Goal: Transaction & Acquisition: Subscribe to service/newsletter

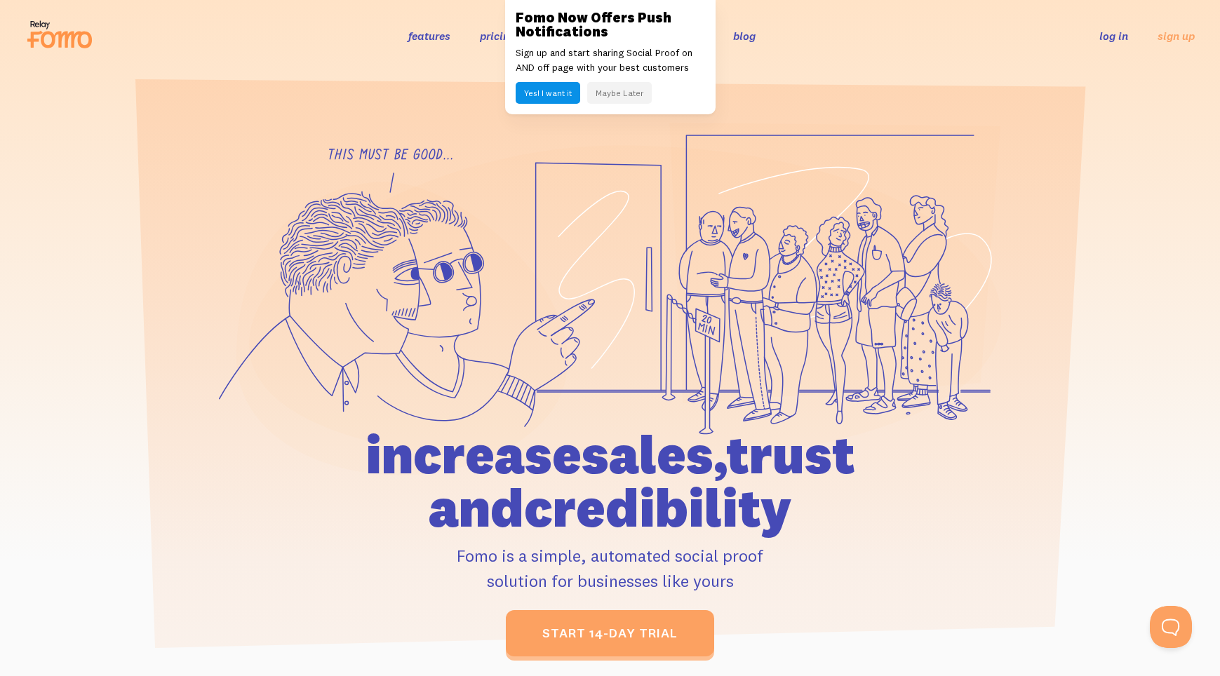
scroll to position [1, 0]
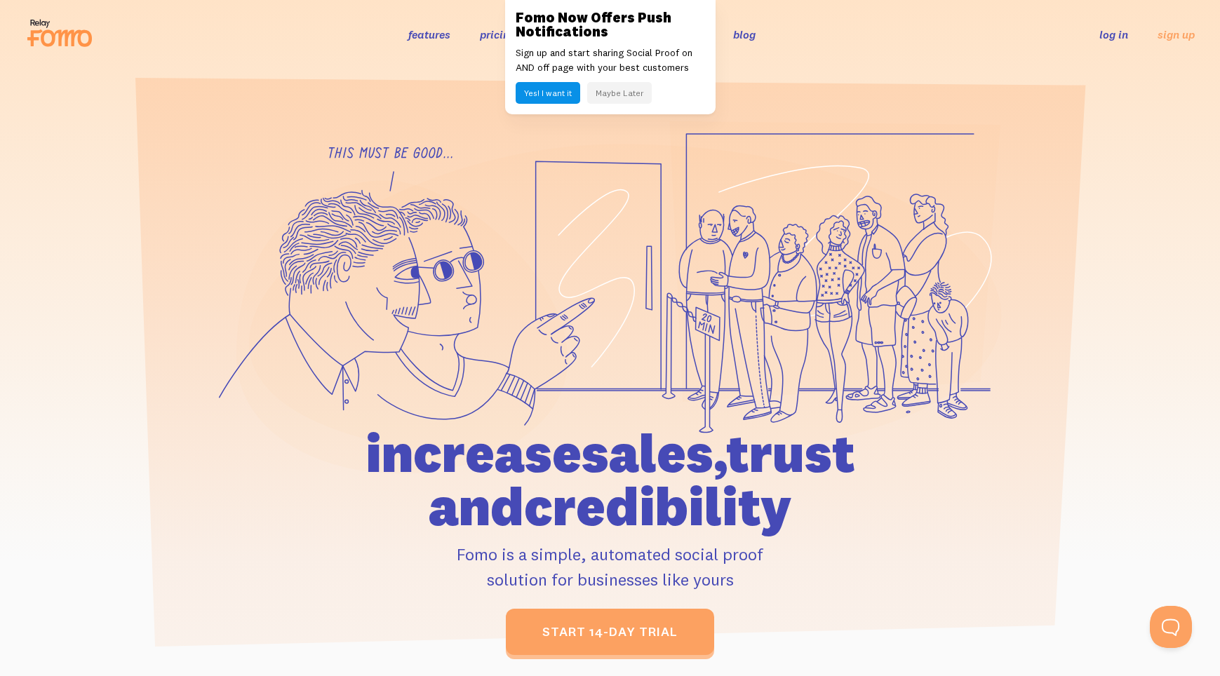
click at [638, 96] on button "Maybe Later" at bounding box center [619, 93] width 65 height 22
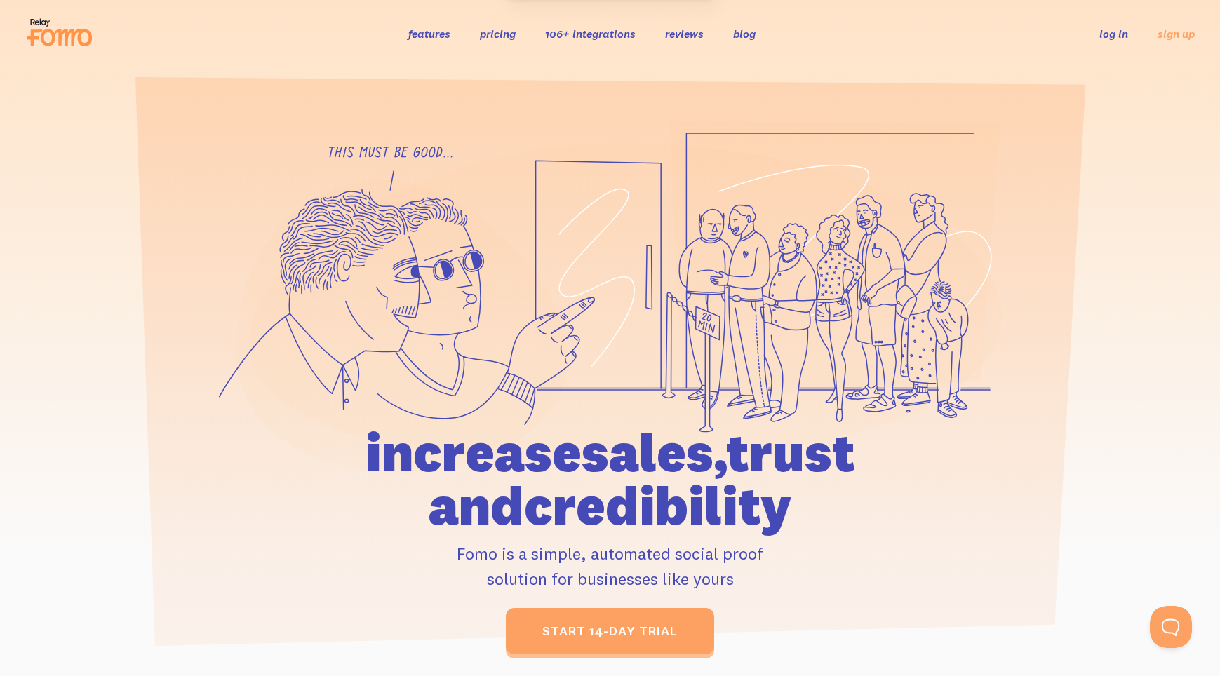
scroll to position [1, 0]
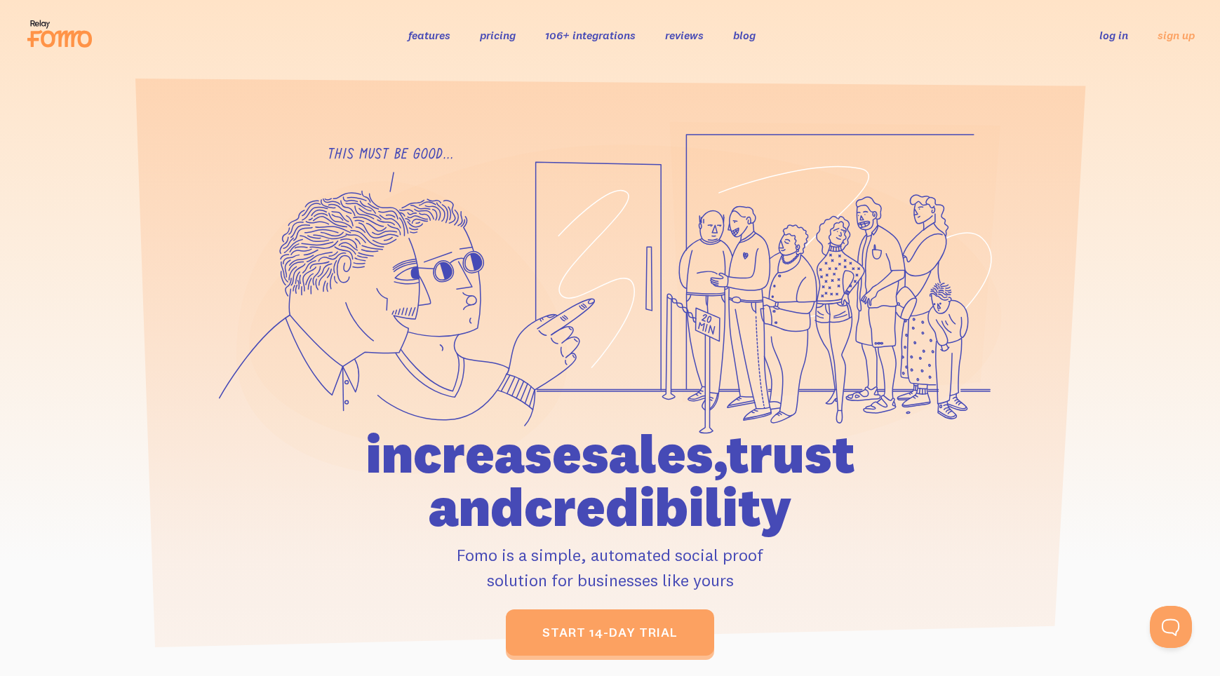
click at [493, 33] on link "pricing" at bounding box center [498, 35] width 36 height 14
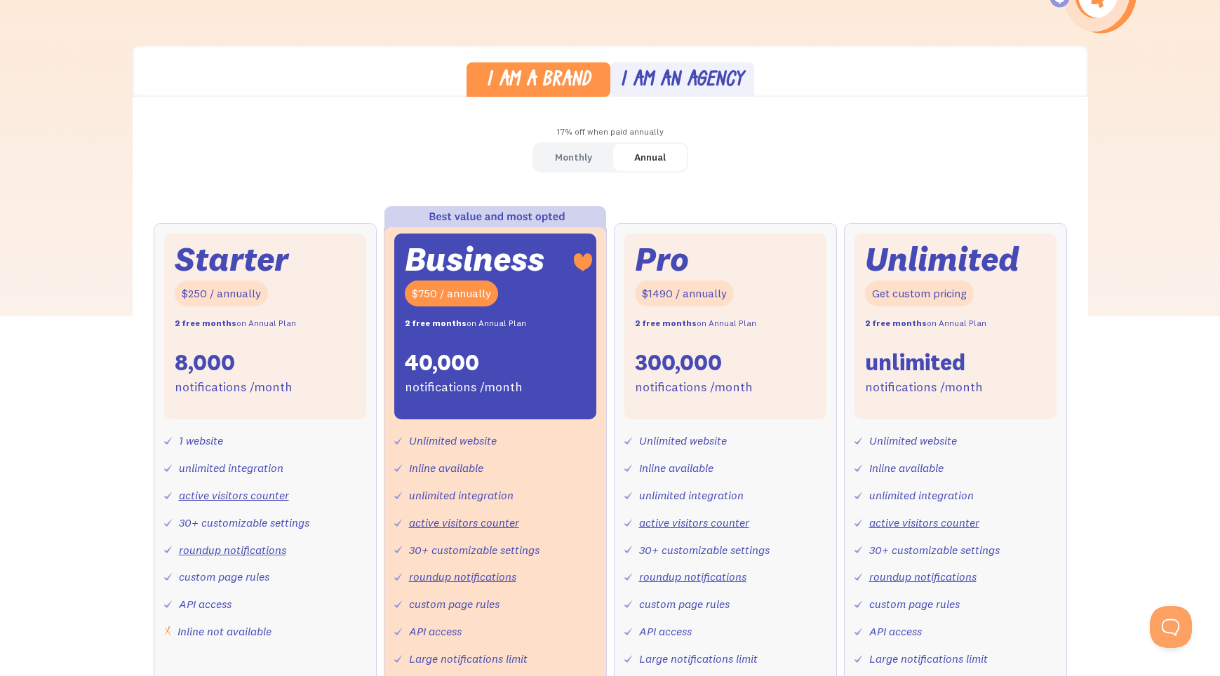
scroll to position [363, 0]
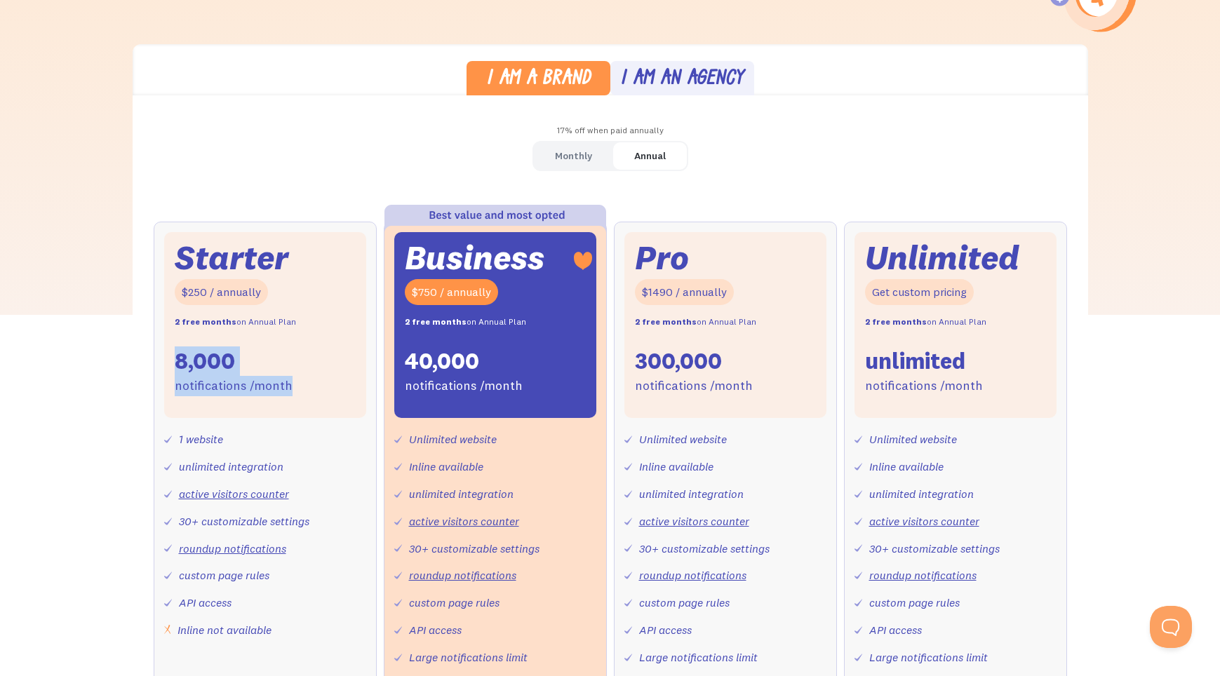
drag, startPoint x: 175, startPoint y: 353, endPoint x: 295, endPoint y: 383, distance: 123.0
click at [294, 383] on div "Starter $250 / annually 2 free months on Annual Plan 8,000 notifications /month" at bounding box center [265, 325] width 202 height 187
click at [297, 383] on div "Starter $250 / annually 2 free months on Annual Plan 8,000 notifications /month" at bounding box center [265, 325] width 202 height 187
drag, startPoint x: 176, startPoint y: 288, endPoint x: 246, endPoint y: 287, distance: 70.2
click at [245, 287] on div "$250 / annually" at bounding box center [221, 292] width 93 height 26
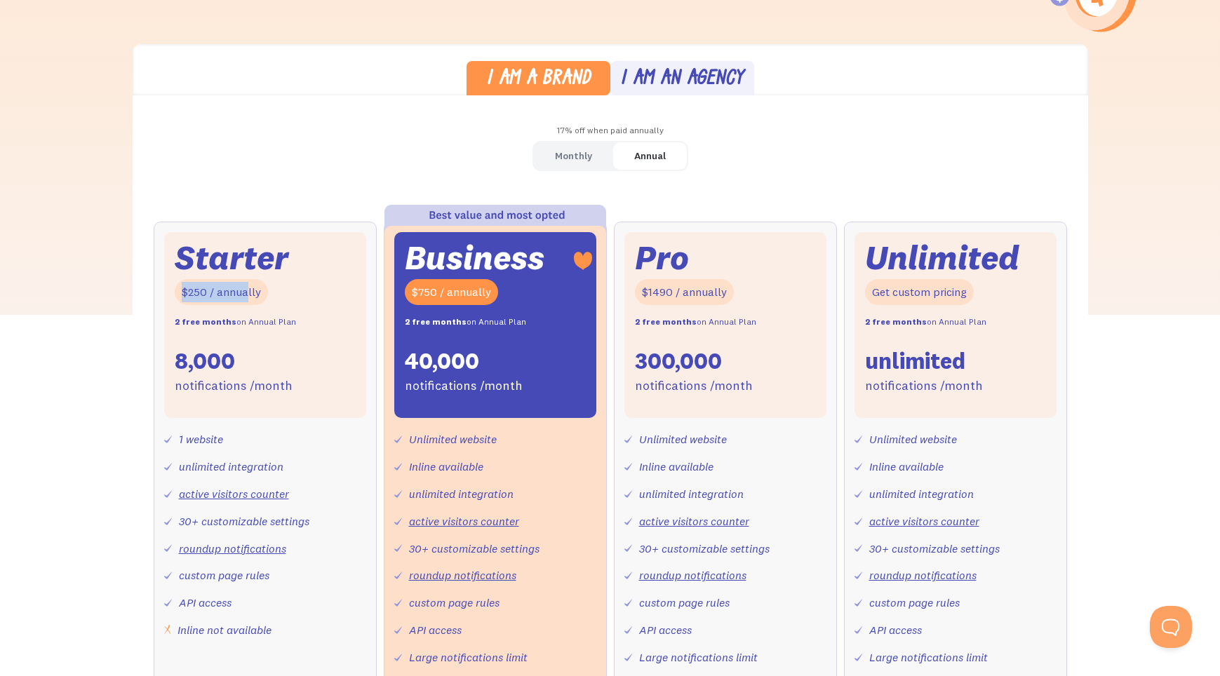
click at [246, 287] on div "$250 / annually" at bounding box center [221, 292] width 93 height 26
click at [580, 156] on div "Monthly" at bounding box center [573, 156] width 37 height 20
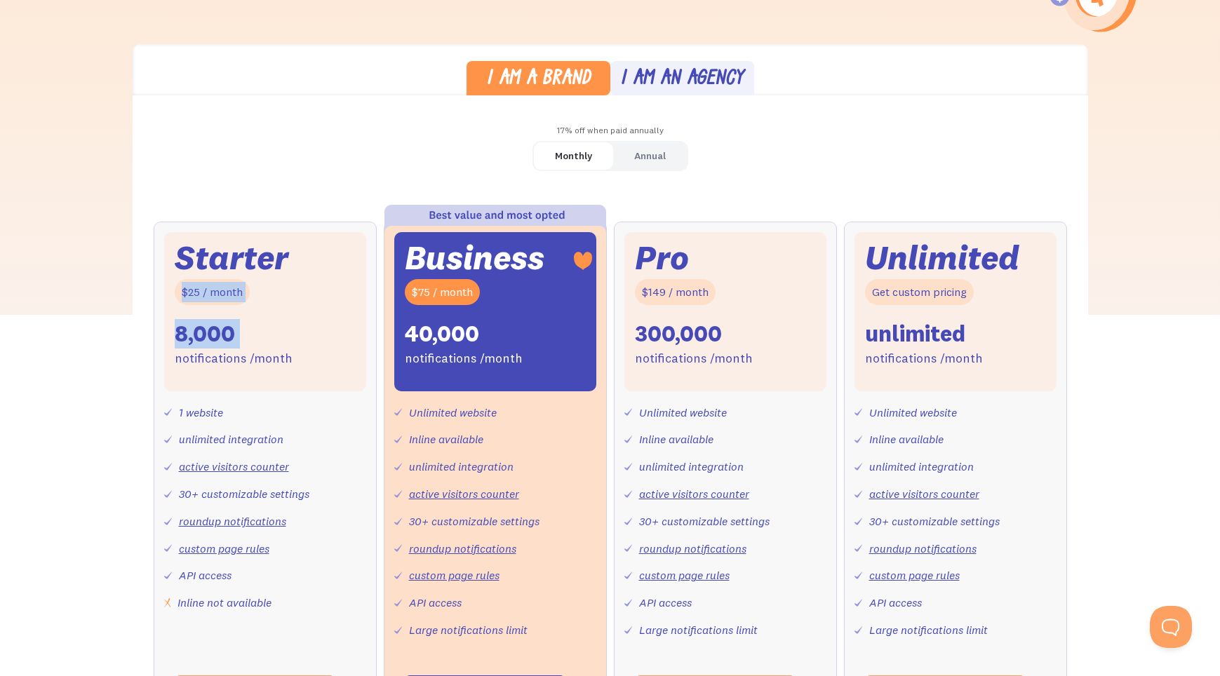
drag, startPoint x: 170, startPoint y: 288, endPoint x: 267, endPoint y: 342, distance: 110.5
click at [267, 342] on div "Starter $25 / month 8,000 notifications /month" at bounding box center [265, 311] width 202 height 159
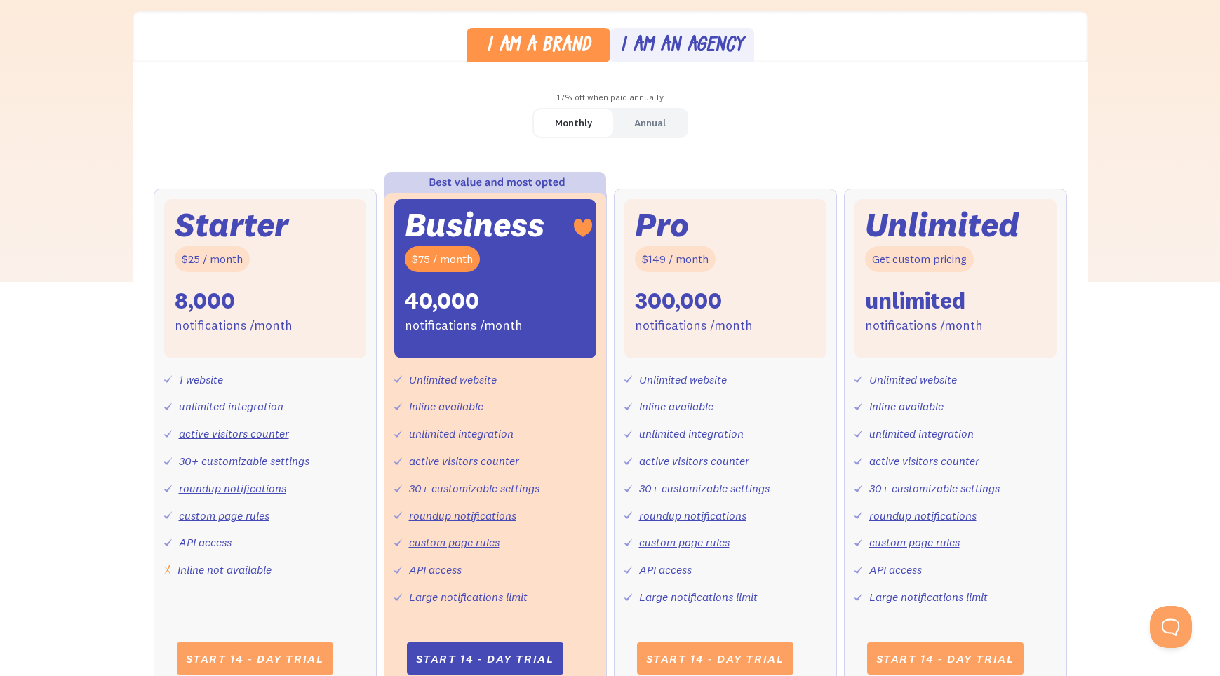
scroll to position [406, 0]
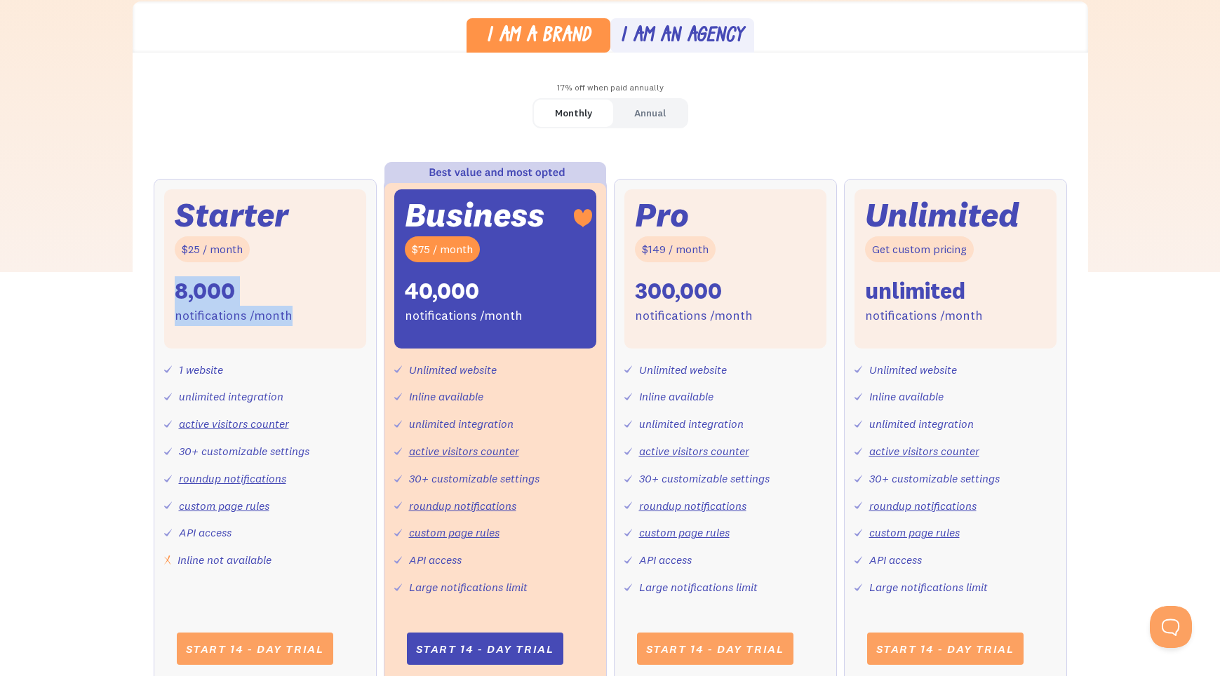
drag, startPoint x: 314, startPoint y: 327, endPoint x: 173, endPoint y: 268, distance: 153.5
click at [173, 269] on div "Starter $25 / month 8,000 notifications /month" at bounding box center [265, 268] width 202 height 159
click at [173, 268] on div "Starter $25 / month 8,000 notifications /month" at bounding box center [265, 268] width 202 height 159
drag, startPoint x: 184, startPoint y: 253, endPoint x: 241, endPoint y: 334, distance: 99.1
click at [241, 333] on div "Starter $25 / month 8,000 notifications /month" at bounding box center [265, 268] width 202 height 159
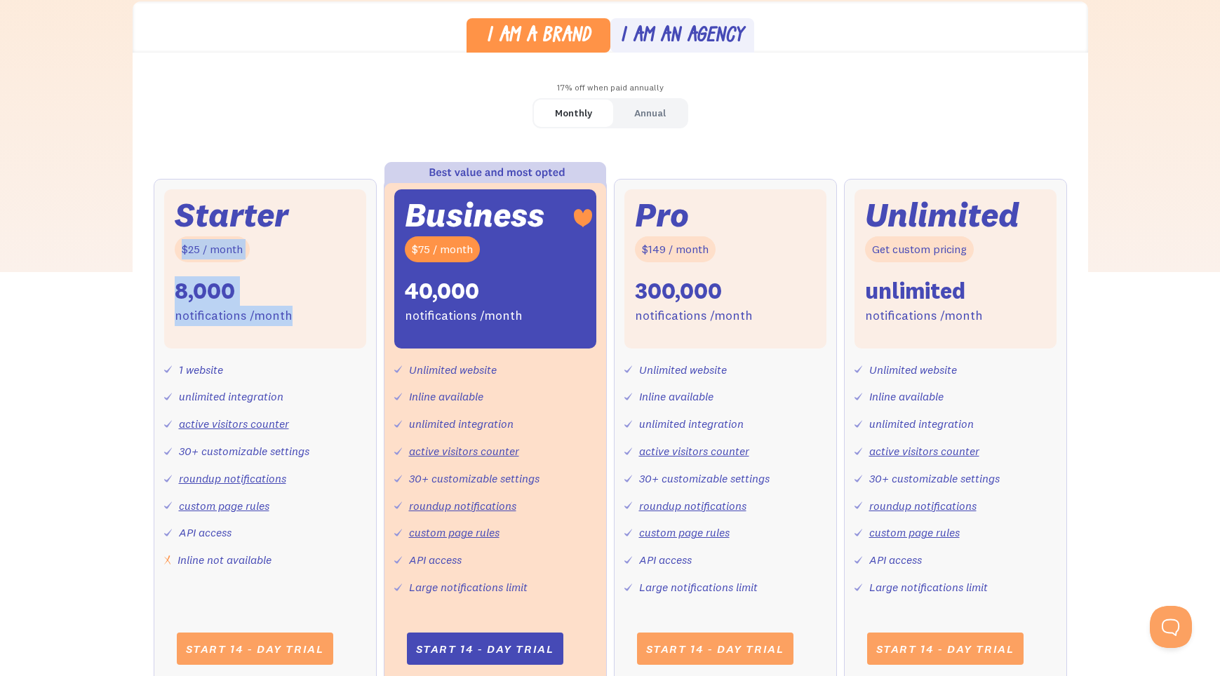
click at [241, 334] on div "Starter $25 / month 8,000 notifications /month" at bounding box center [265, 268] width 202 height 159
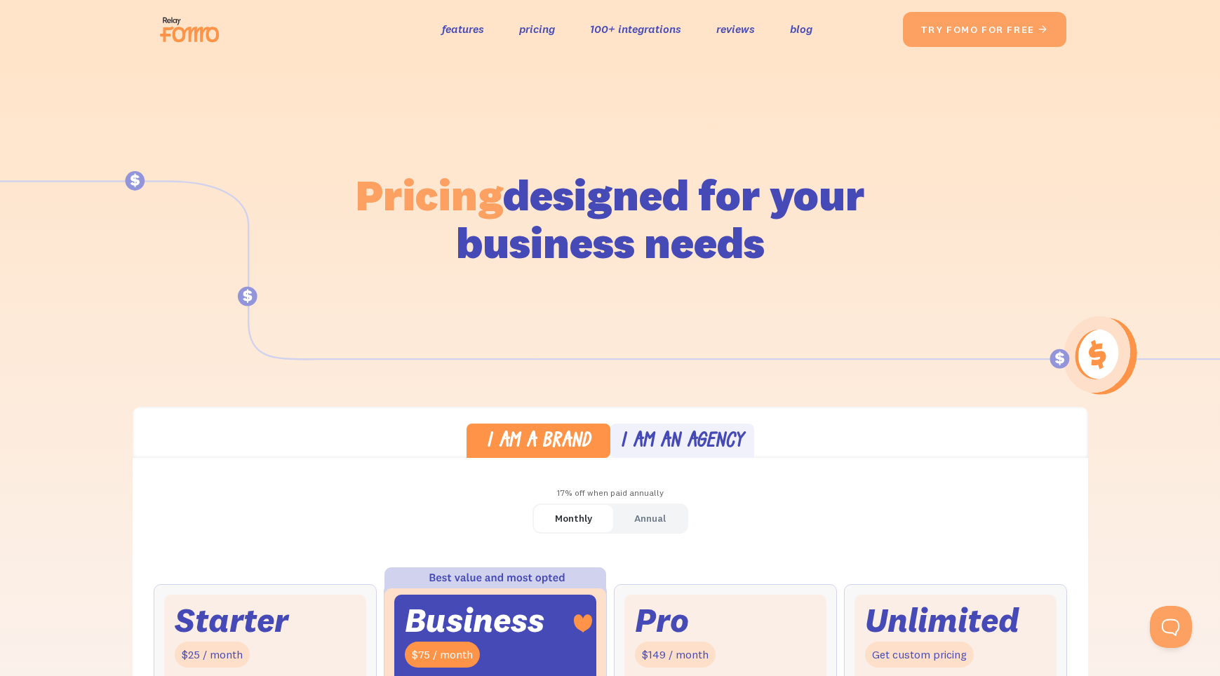
scroll to position [0, 0]
click at [189, 22] on img at bounding box center [193, 29] width 79 height 45
